Goal: Information Seeking & Learning: Find specific fact

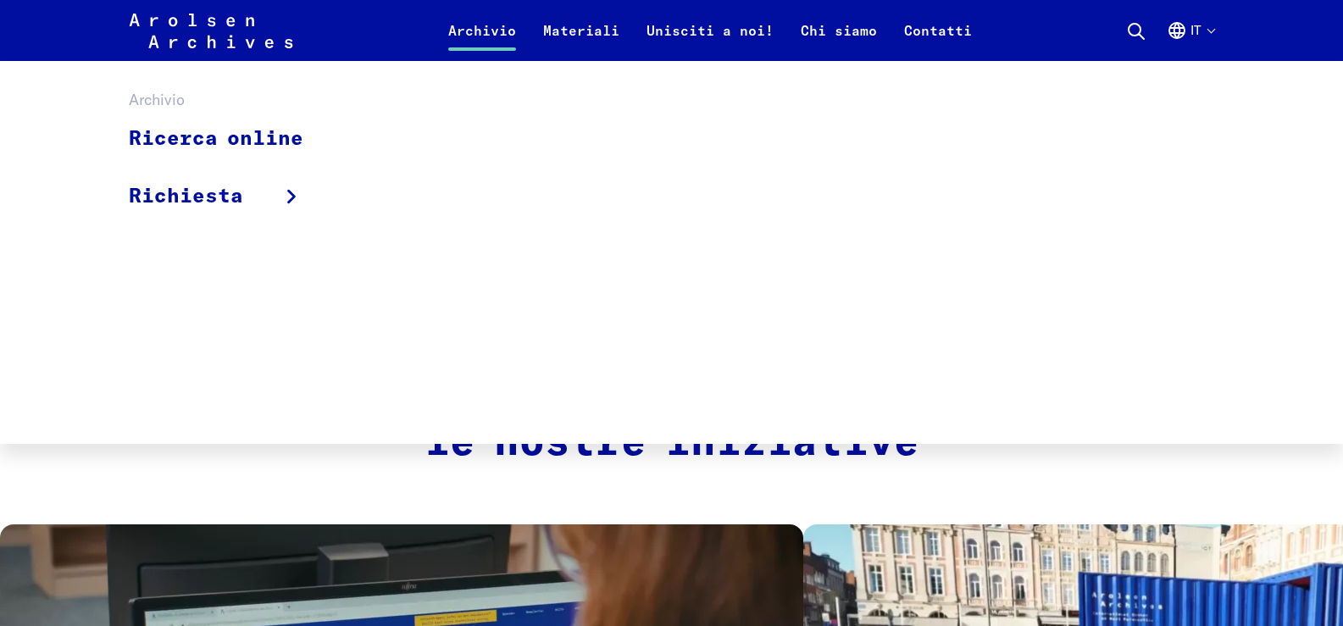
scroll to position [508, 0]
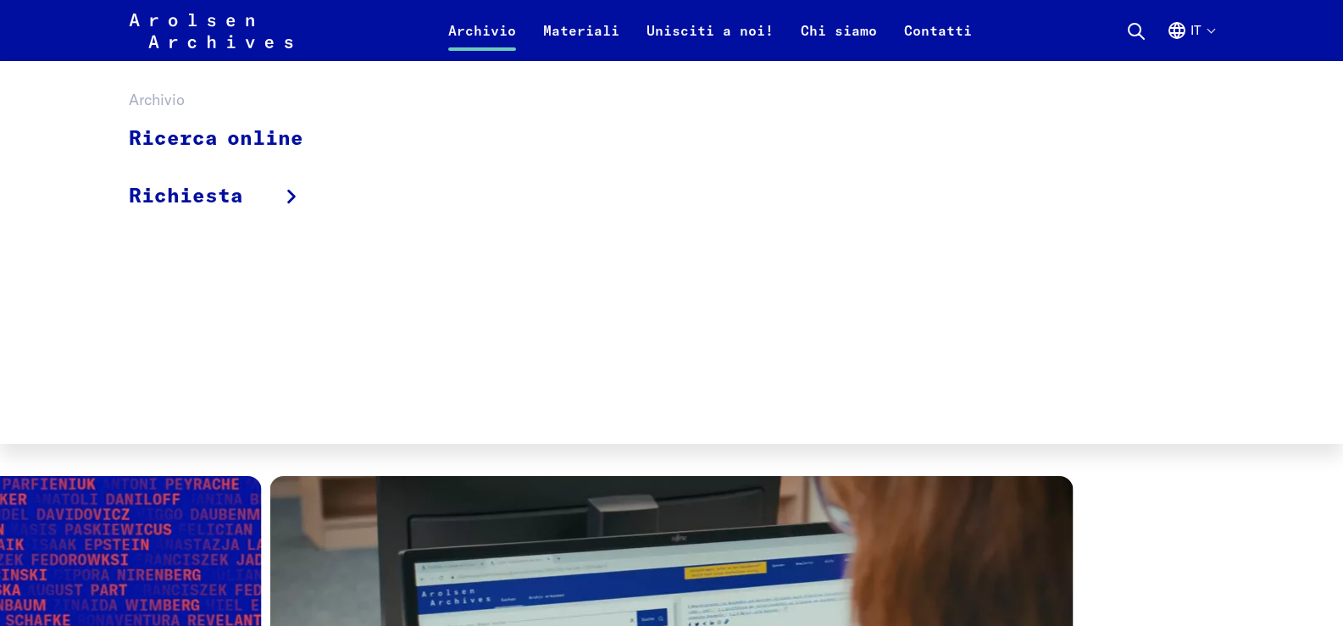
click at [474, 36] on link "Archivio" at bounding box center [482, 40] width 95 height 41
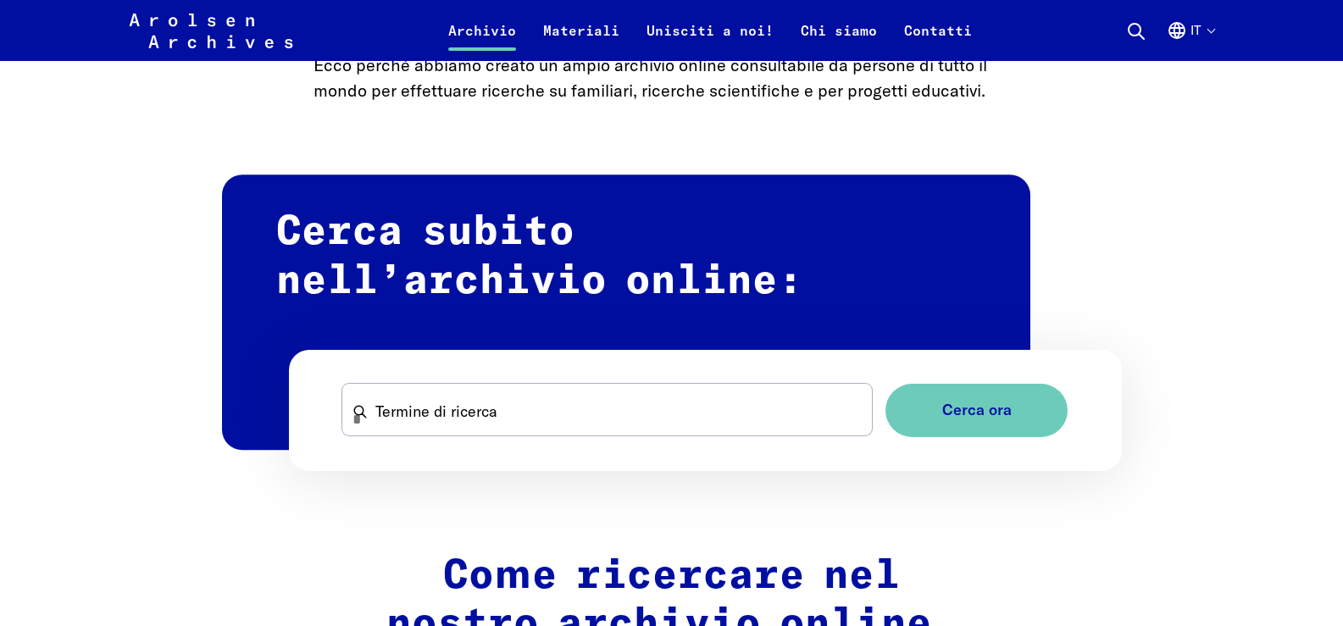
scroll to position [932, 0]
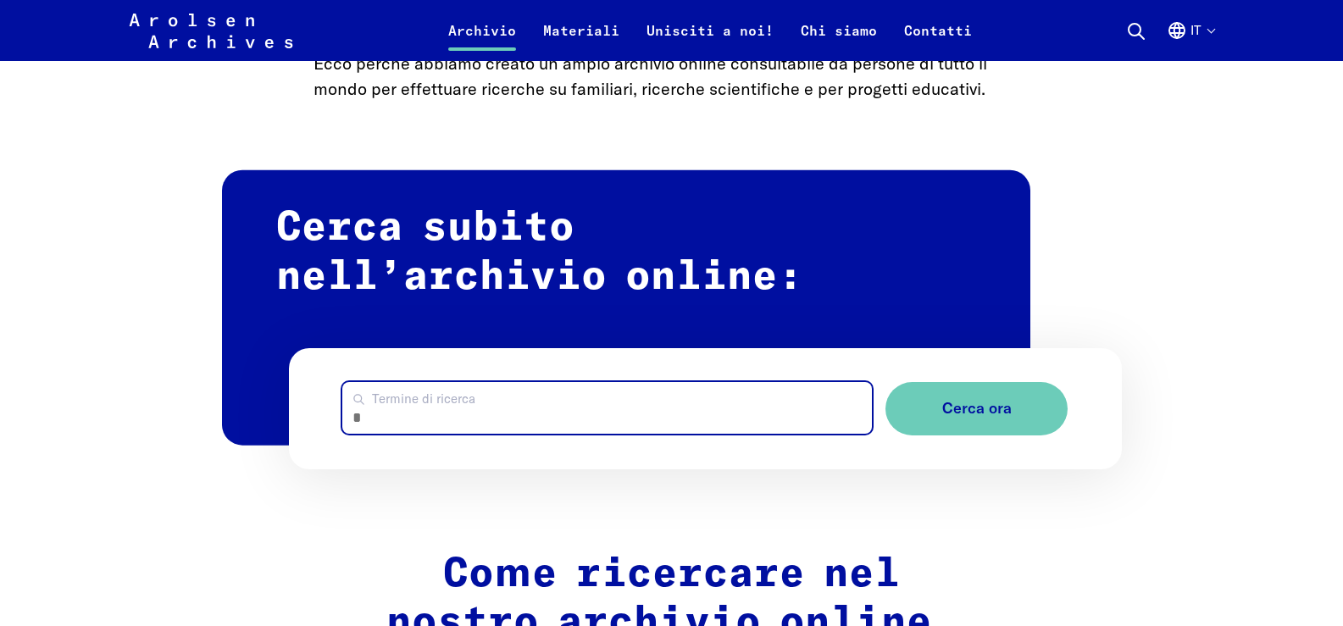
click at [473, 412] on input "Termine di ricerca" at bounding box center [606, 408] width 529 height 52
type input "*****"
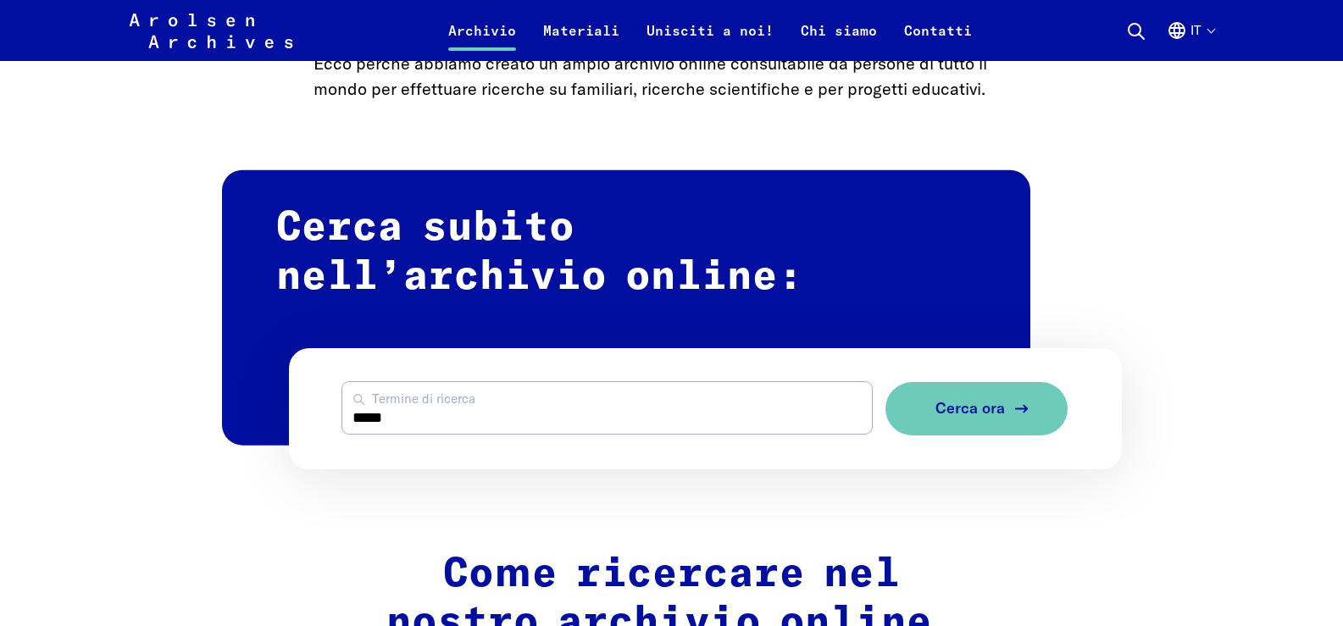
click at [968, 413] on span "Cerca ora" at bounding box center [969, 409] width 69 height 18
